Goal: Task Accomplishment & Management: Manage account settings

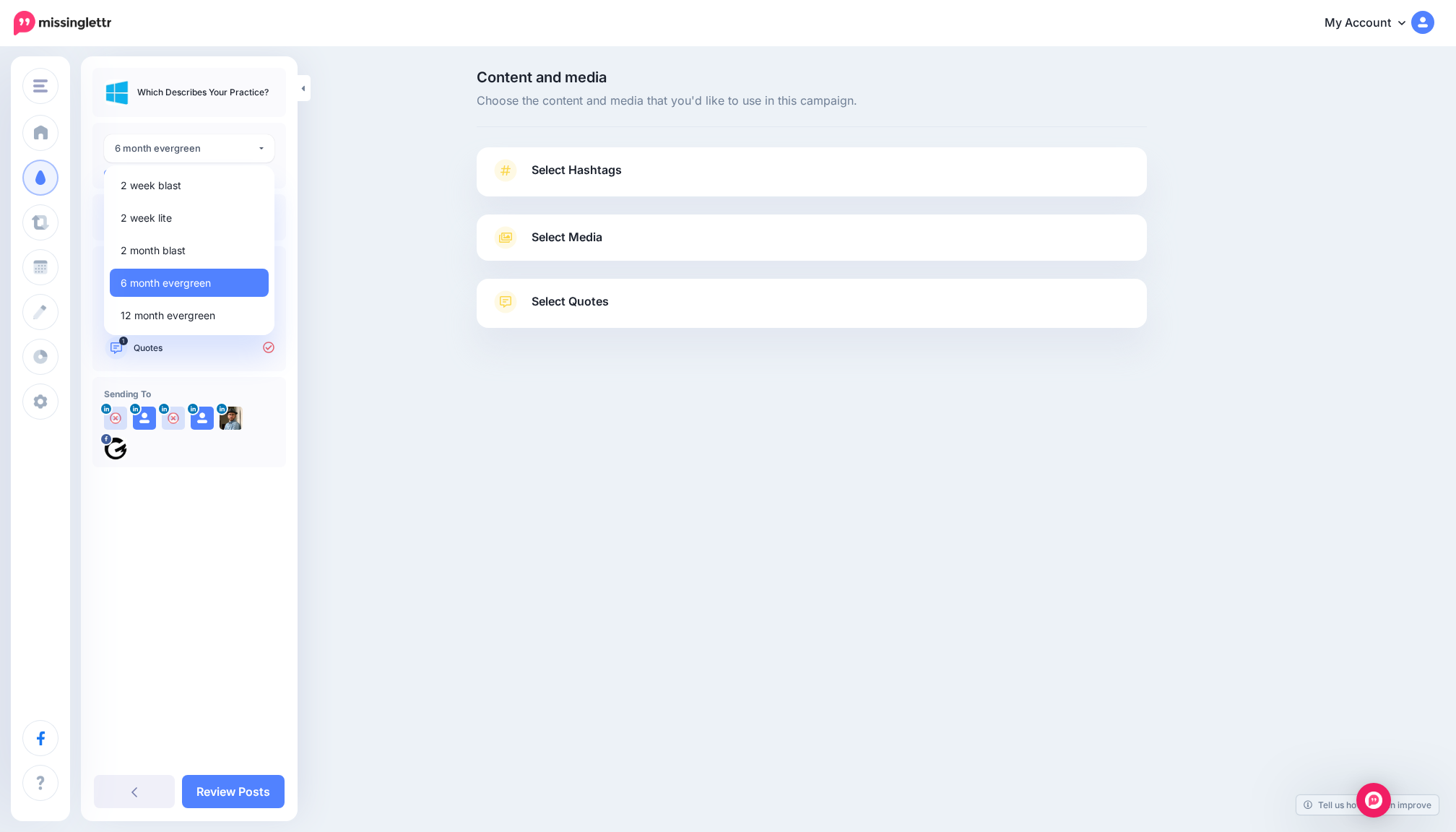
click at [189, 533] on div "**********" at bounding box center [189, 409] width 217 height 684
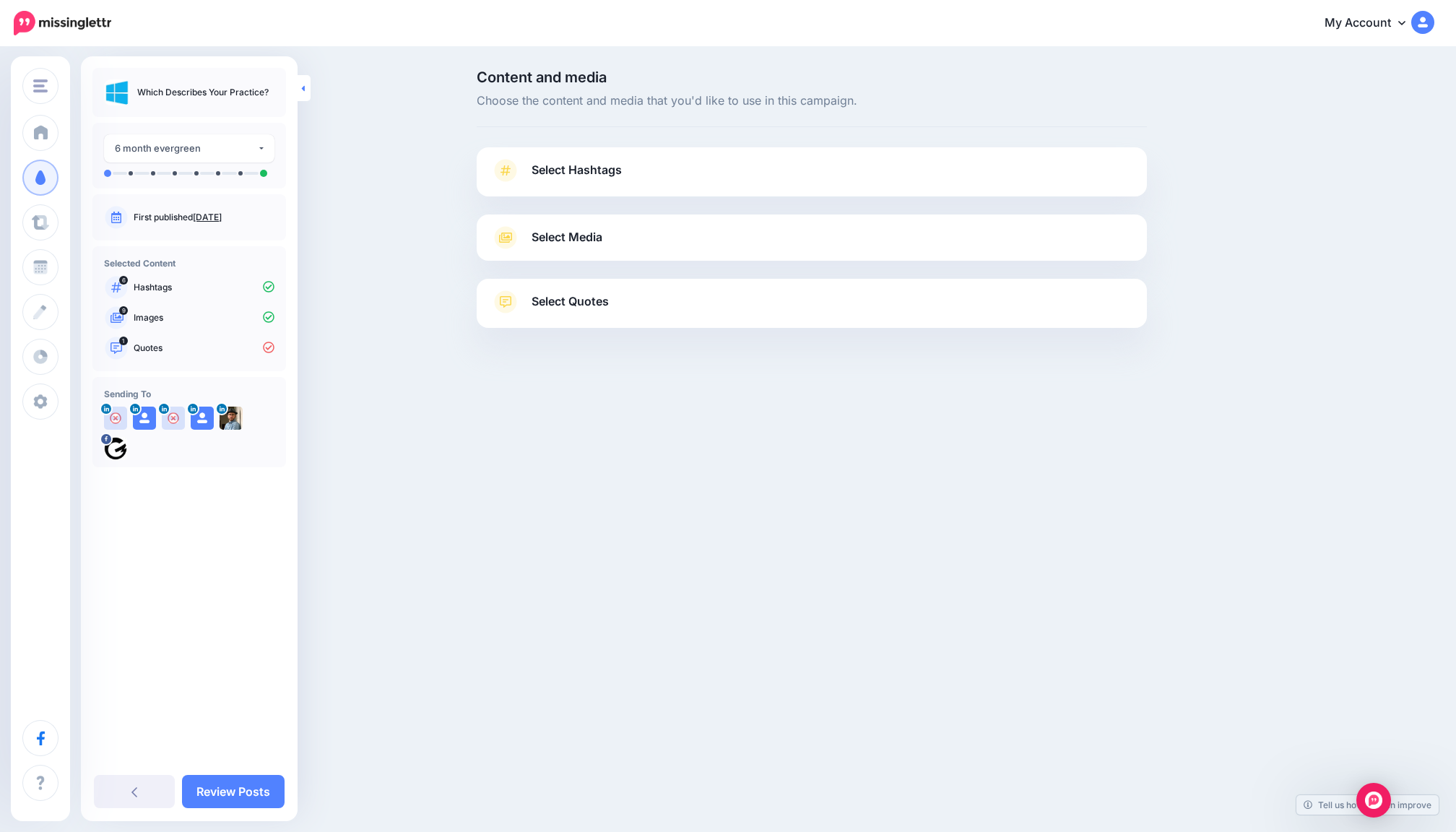
click at [305, 90] on icon at bounding box center [302, 89] width 4 height 10
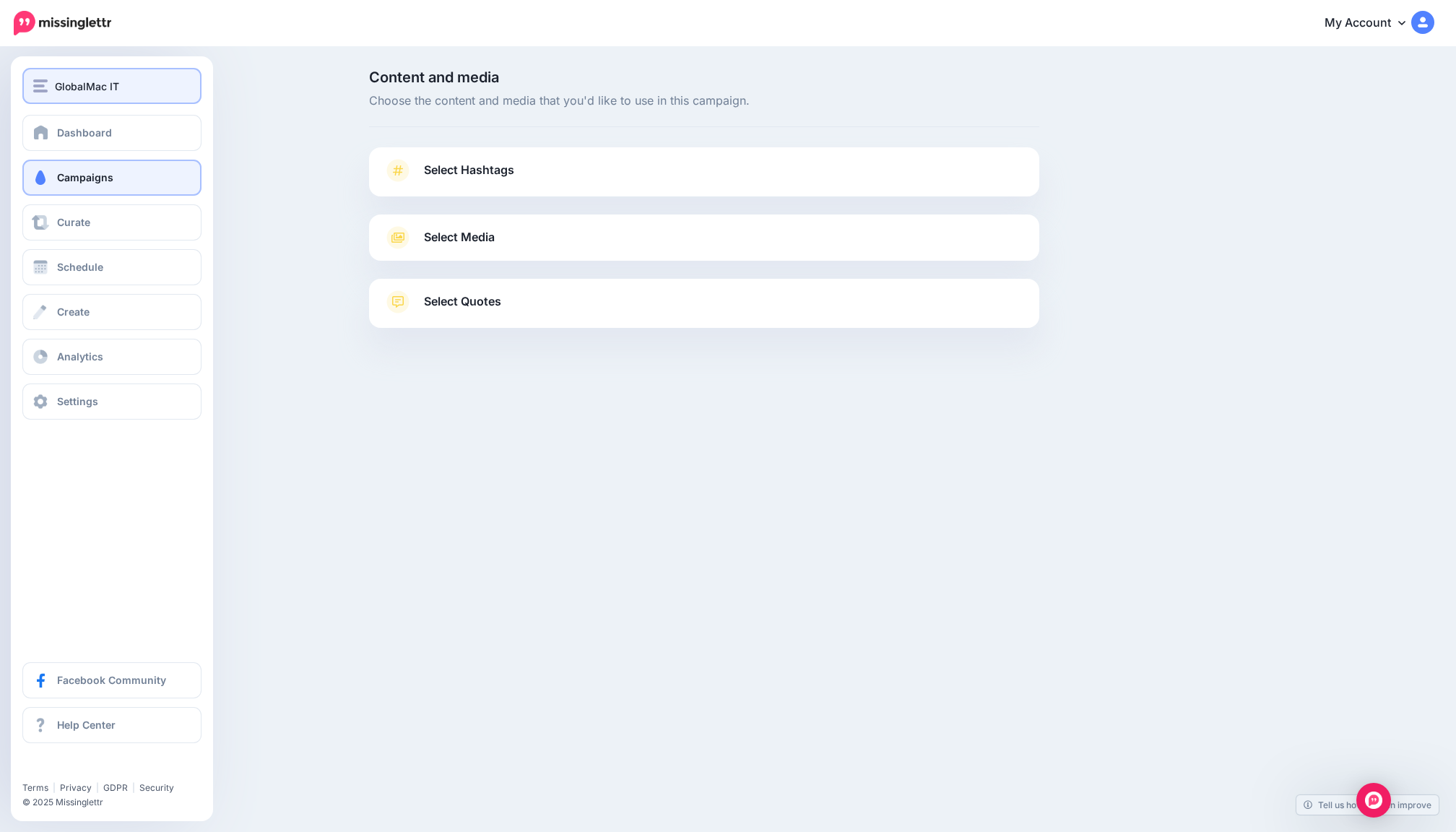
click at [67, 82] on span "GlobalMac IT" at bounding box center [87, 86] width 64 height 17
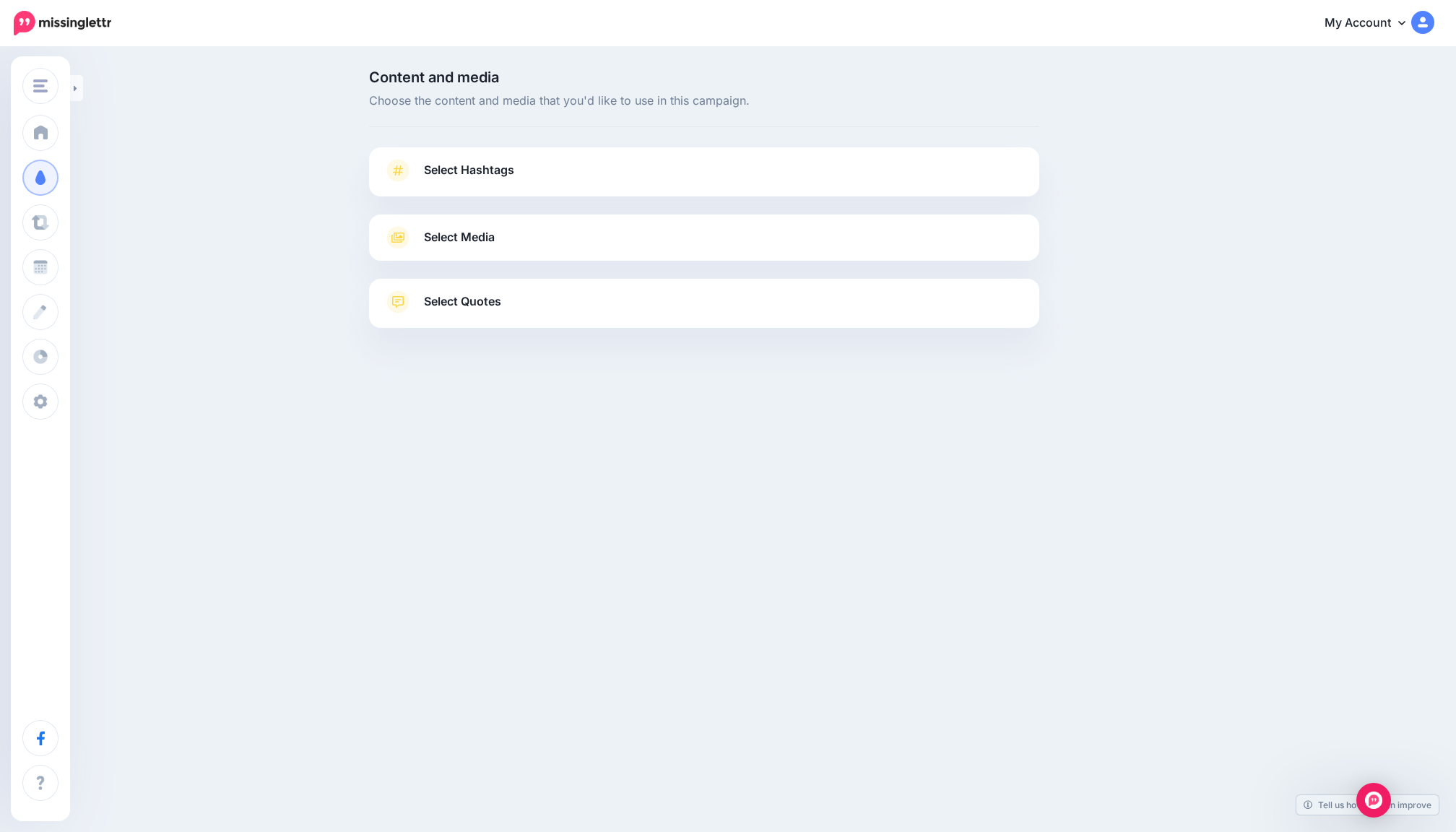
click at [275, 113] on div "Content and media Choose the content and media that you'd like to use in this c…" at bounding box center [728, 235] width 1456 height 373
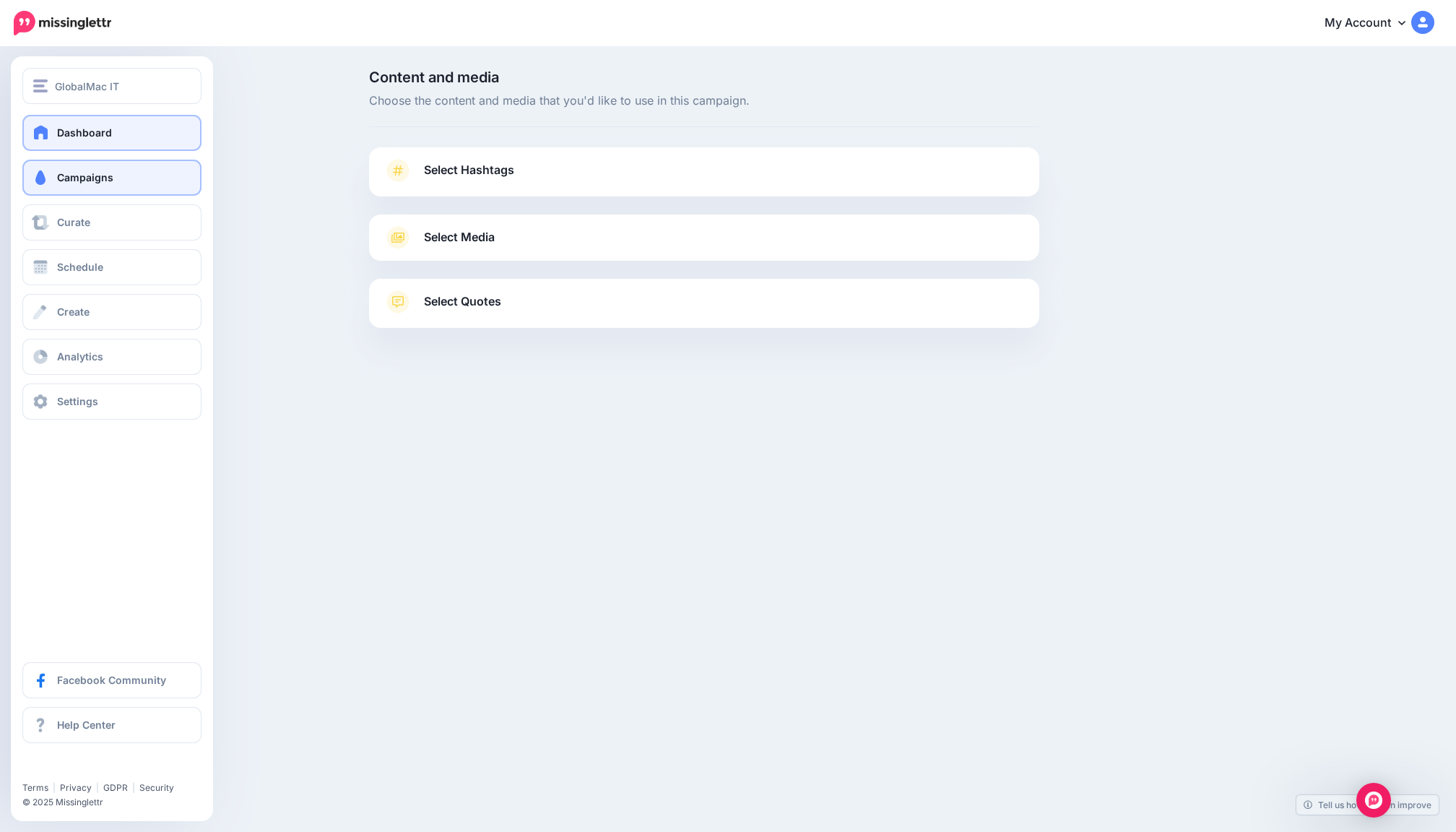
click at [107, 129] on span "Dashboard" at bounding box center [84, 132] width 55 height 12
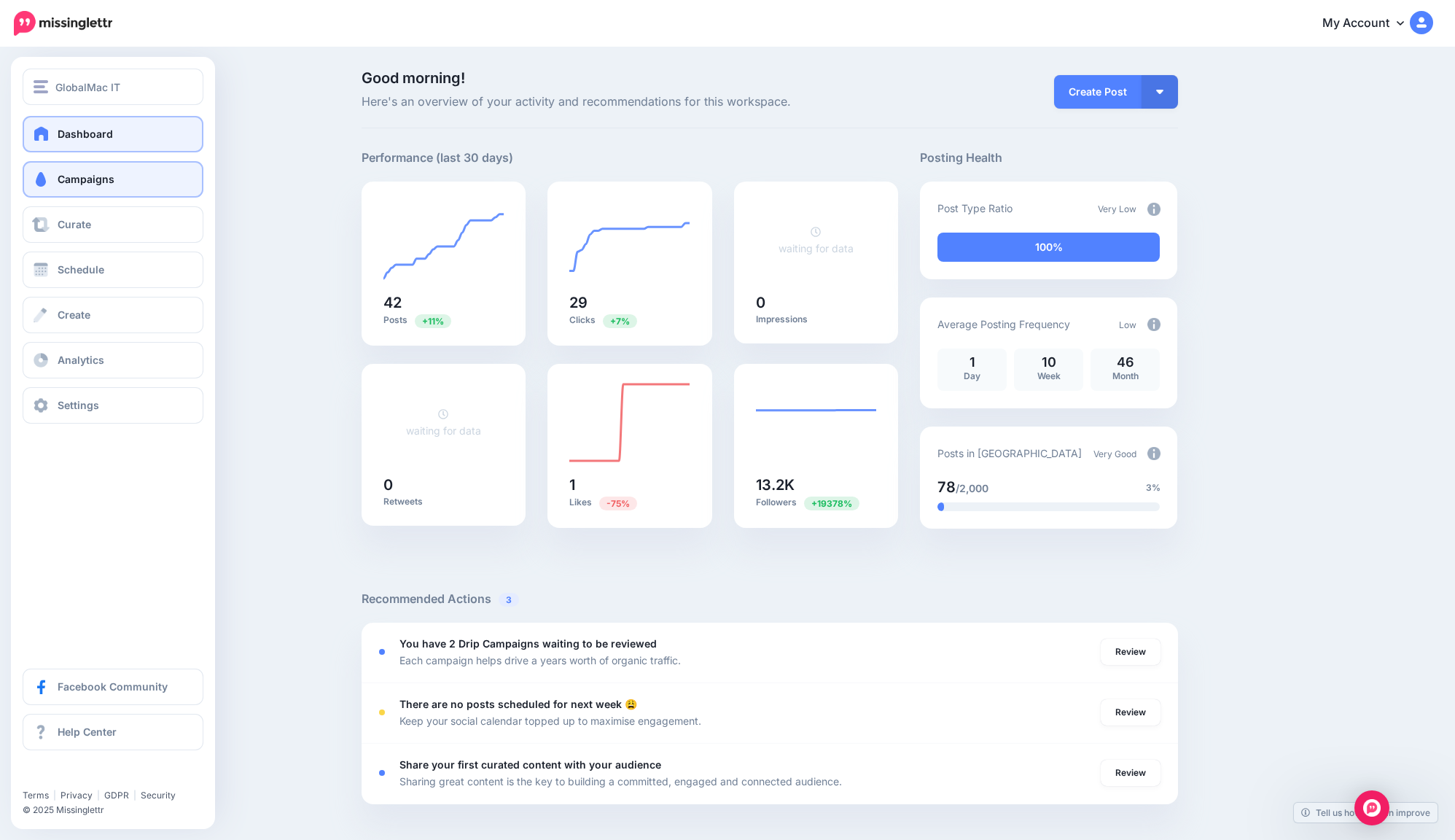
click at [112, 181] on span "Campaigns" at bounding box center [86, 179] width 57 height 12
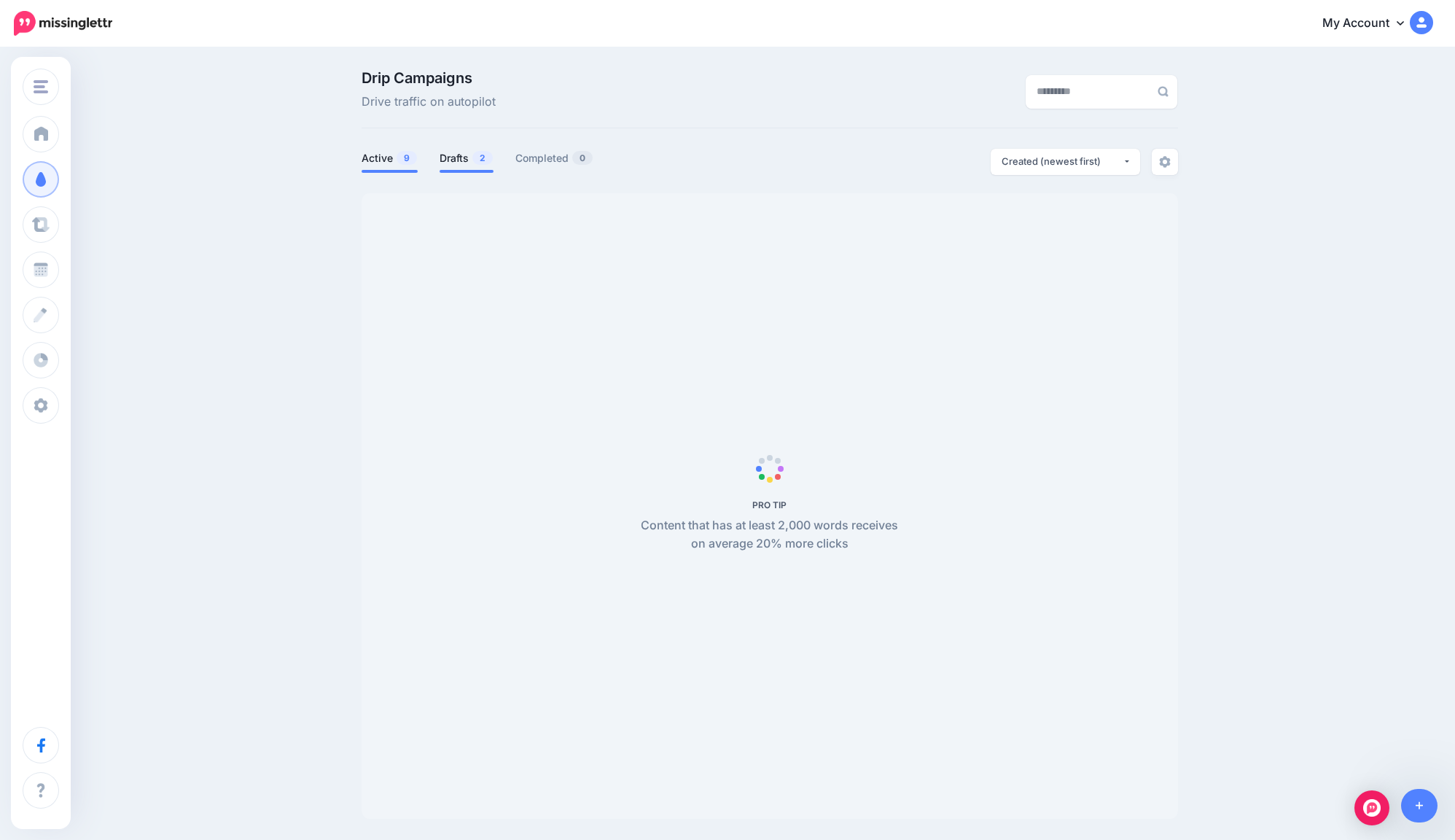
click at [471, 160] on link "Drafts 2" at bounding box center [466, 158] width 54 height 18
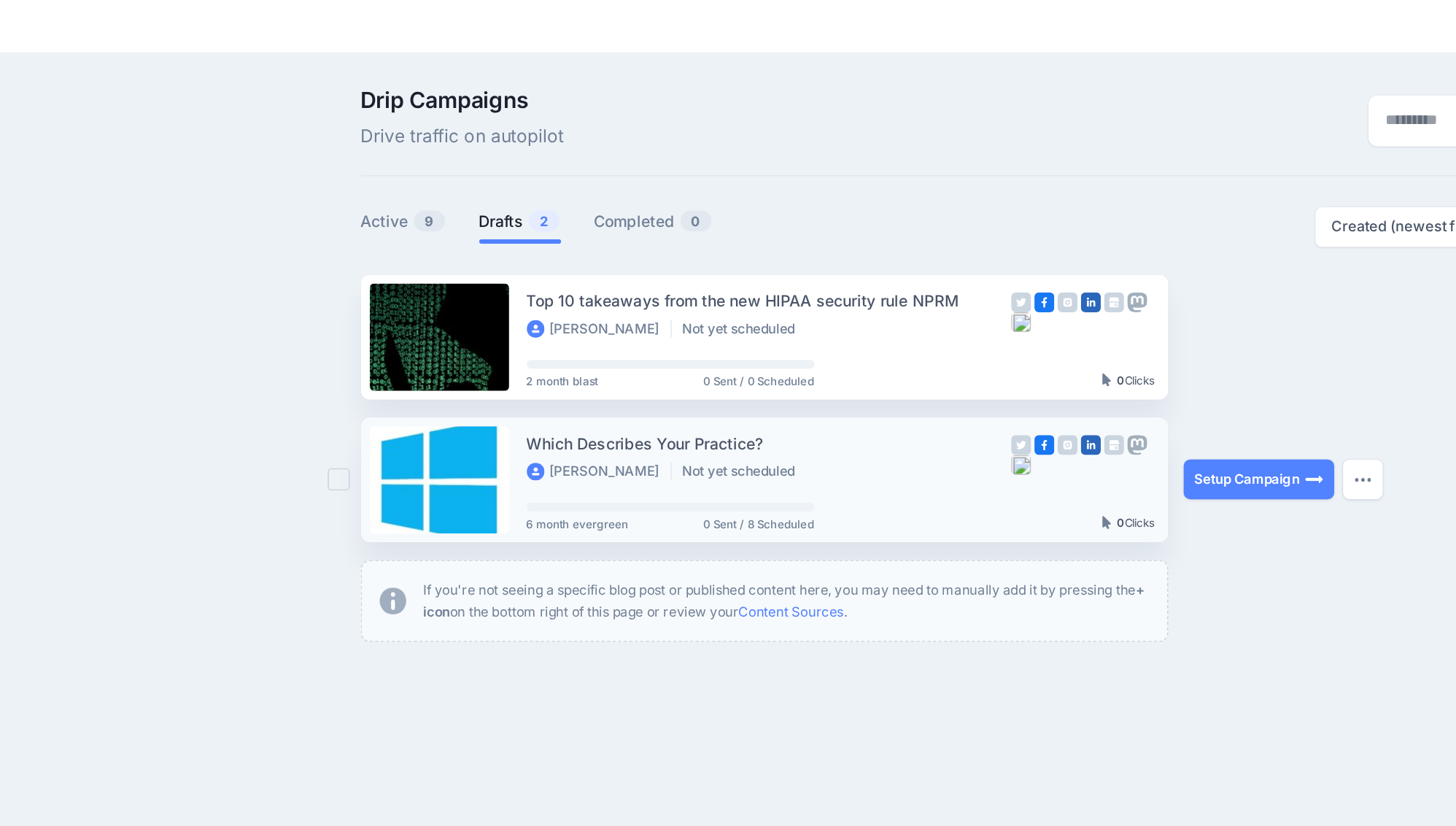
click at [550, 296] on div "Which Describes Your Practice?" at bounding box center [631, 304] width 319 height 17
click at [367, 314] on link at bounding box center [413, 329] width 92 height 71
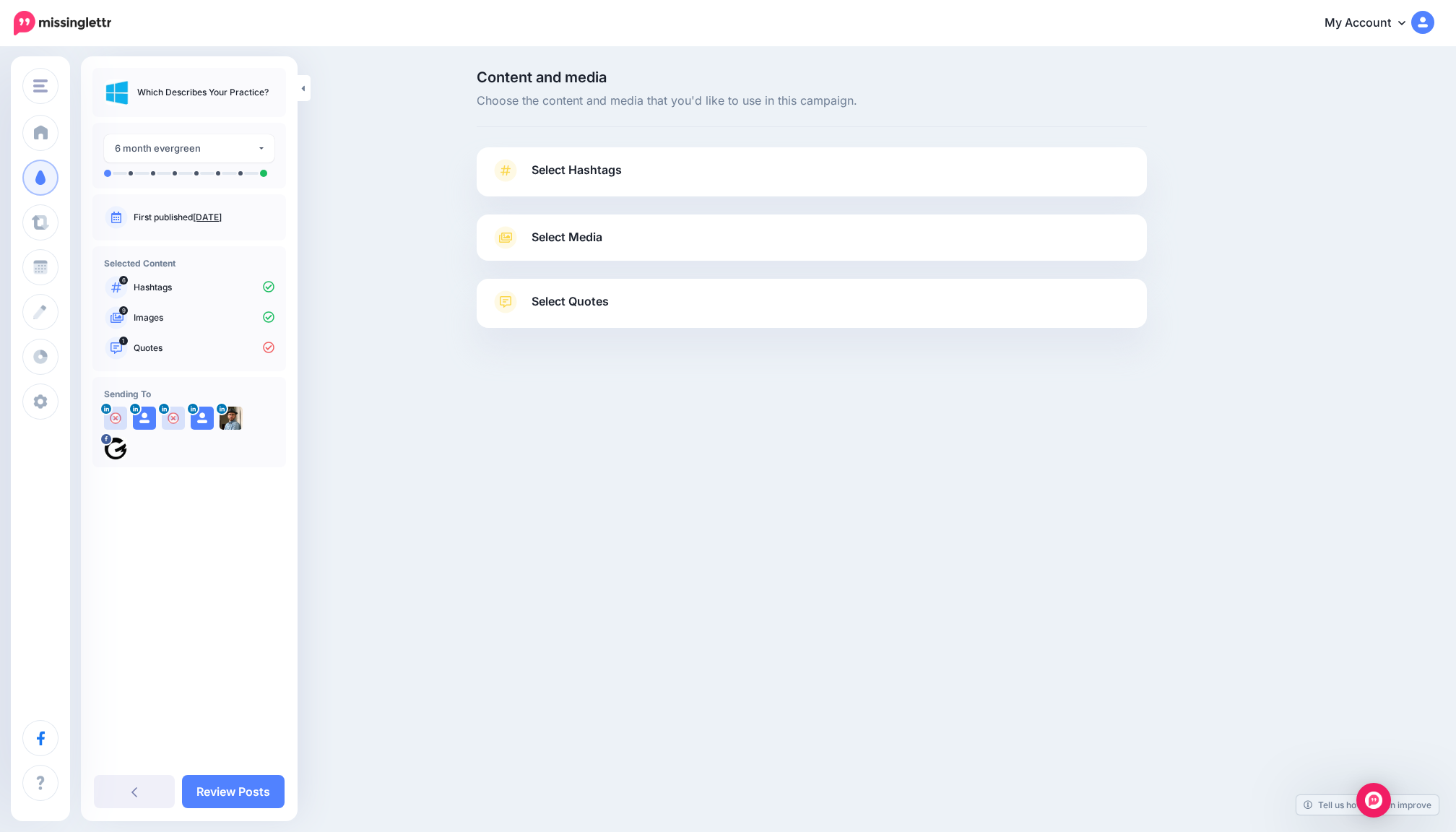
click at [610, 164] on span "Select Hashtags" at bounding box center [576, 170] width 91 height 20
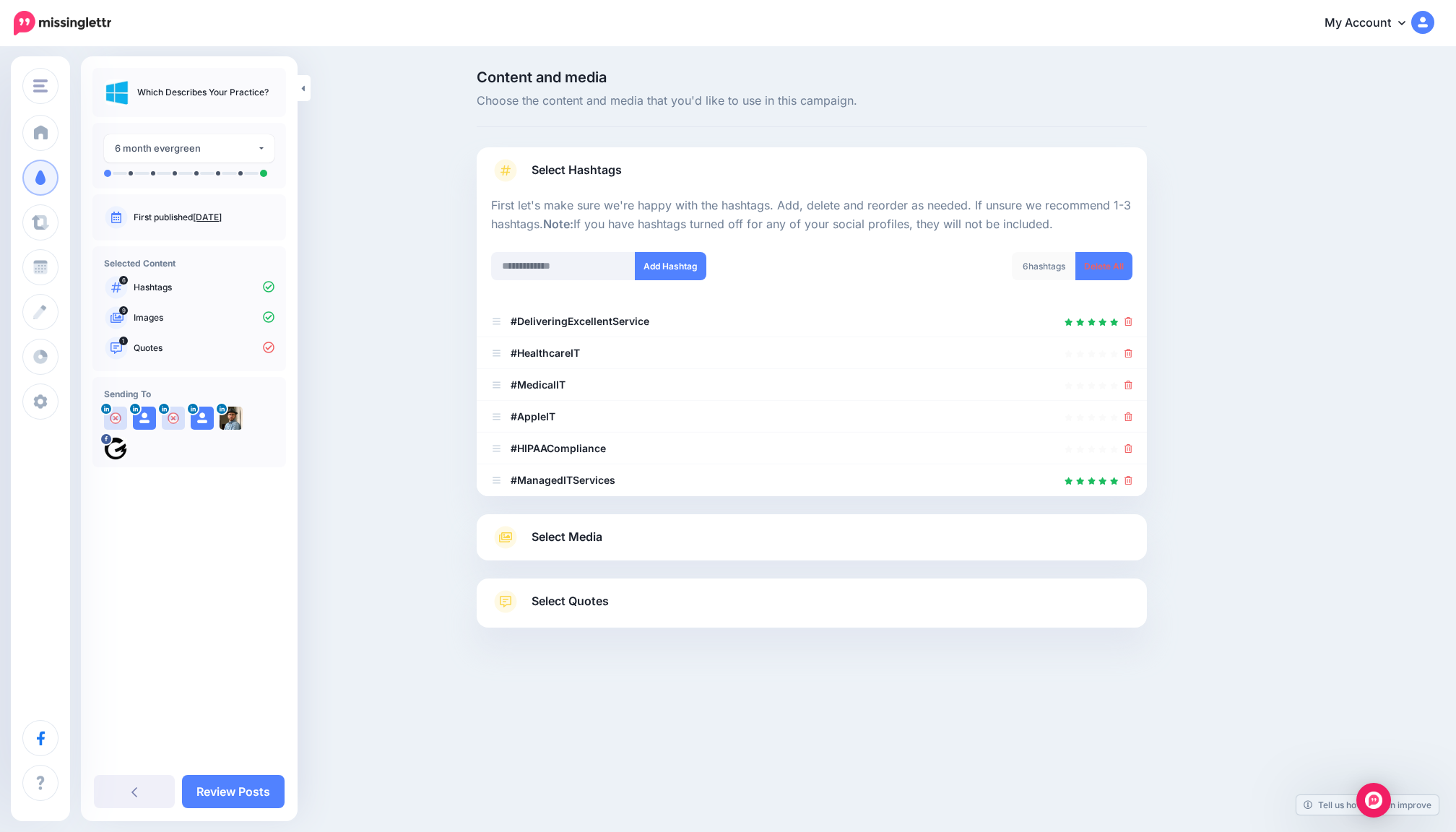
click at [596, 531] on span "Select Media" at bounding box center [566, 537] width 71 height 20
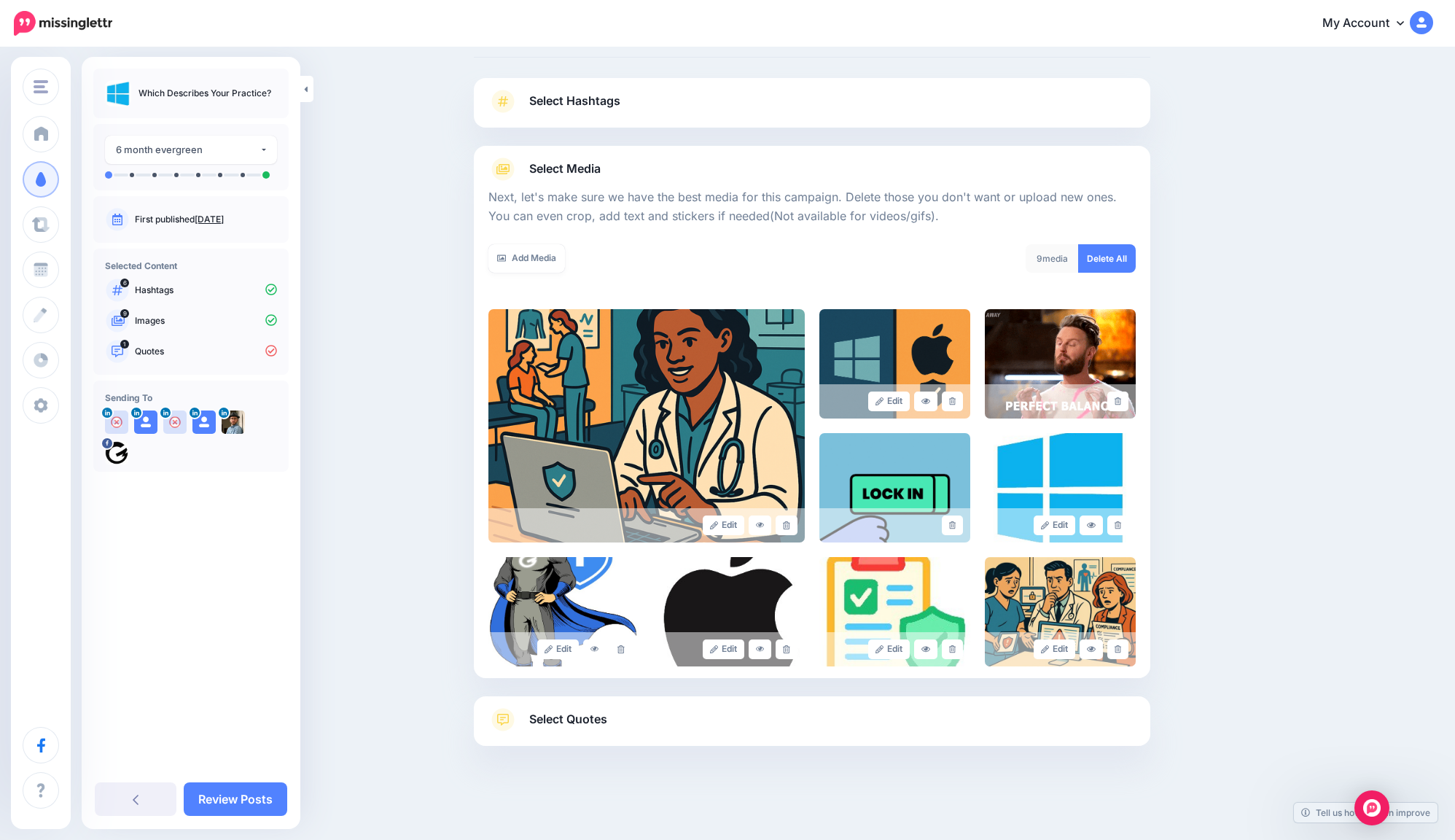
scroll to position [70, 0]
click at [624, 697] on div "Select Quotes Choose your favourite quotes or go with our recommendations. The …" at bounding box center [812, 722] width 677 height 50
click at [730, 704] on div "Select Quotes Choose your favourite quotes or go with our recommendations. The …" at bounding box center [812, 722] width 677 height 50
click at [721, 717] on link "Select Quotes" at bounding box center [812, 727] width 648 height 38
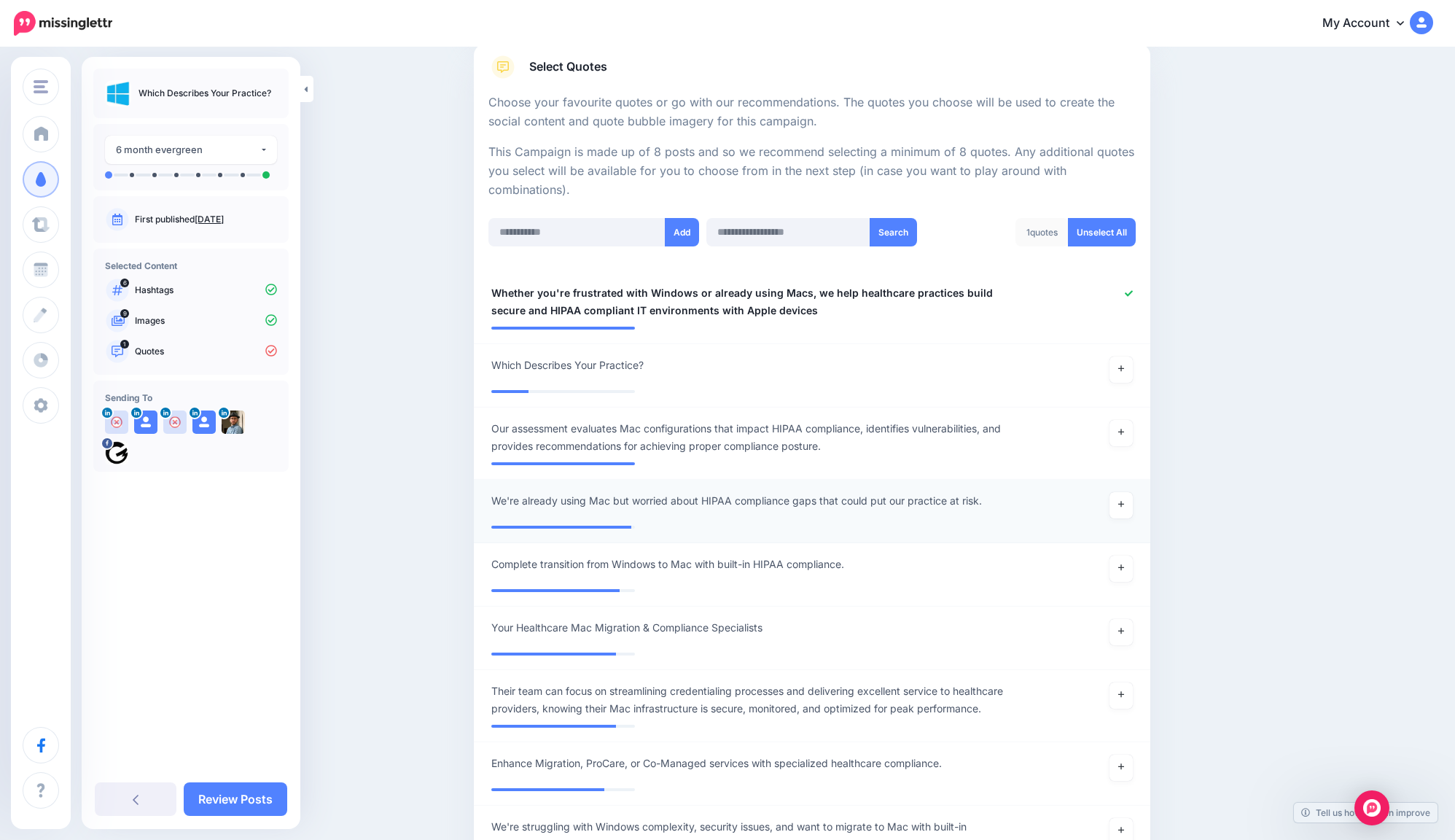
scroll to position [236, 1]
